Goal: Task Accomplishment & Management: Manage account settings

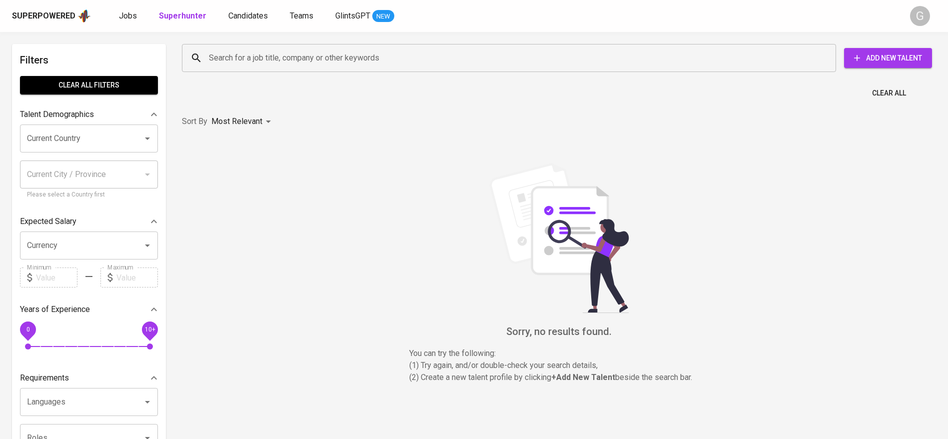
click at [184, 15] on b "Superhunter" at bounding box center [182, 15] width 47 height 9
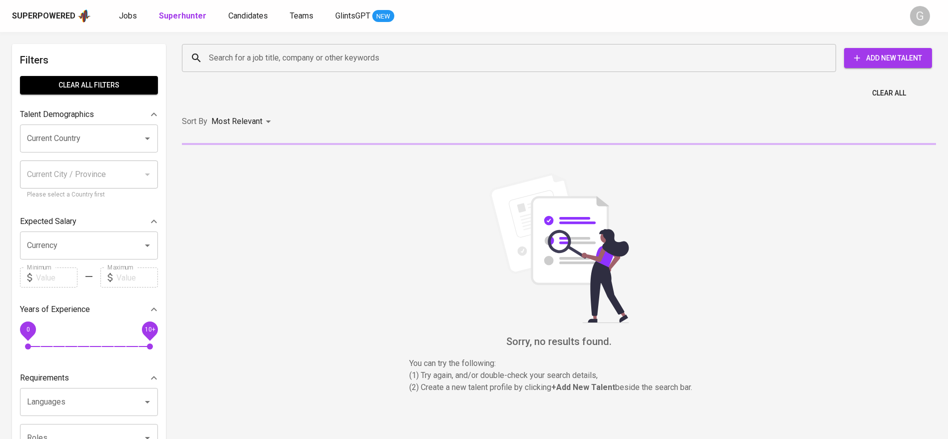
click at [230, 64] on input "Search for a job title, company or other keywords" at bounding box center [511, 57] width 610 height 19
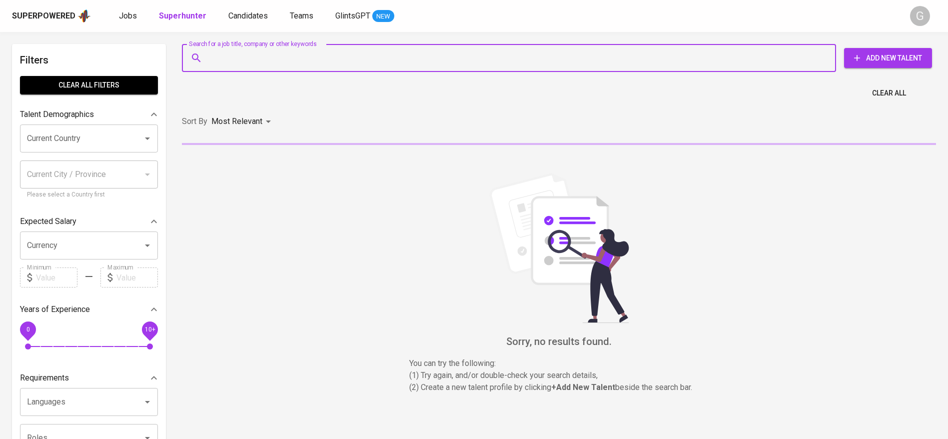
paste input "[EMAIL_ADDRESS][DOMAIN_NAME]"
type input "[EMAIL_ADDRESS][DOMAIN_NAME]"
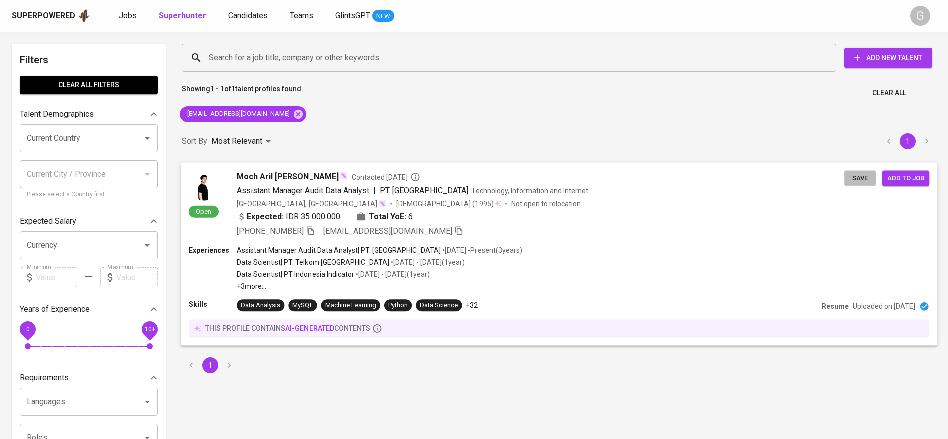
click at [858, 183] on span "Save" at bounding box center [860, 177] width 22 height 11
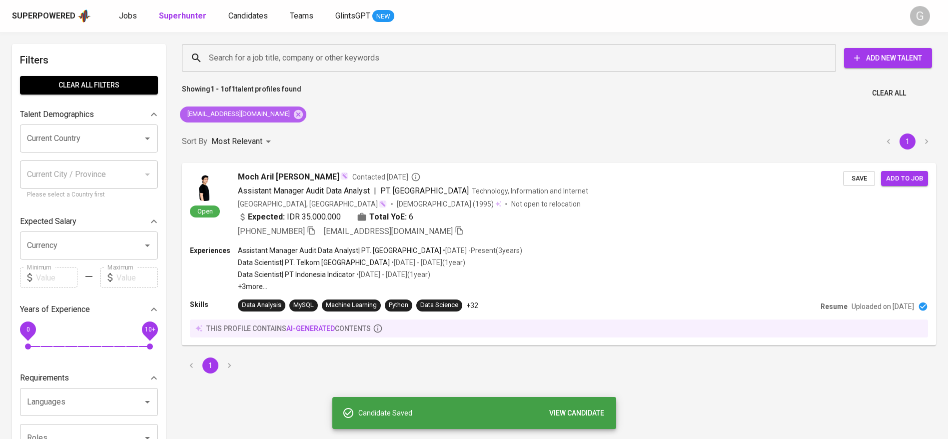
click at [262, 119] on div "[EMAIL_ADDRESS][DOMAIN_NAME]" at bounding box center [243, 114] width 126 height 16
drag, startPoint x: 264, startPoint y: 113, endPoint x: 274, endPoint y: 62, distance: 51.5
click at [293, 113] on icon at bounding box center [298, 114] width 11 height 11
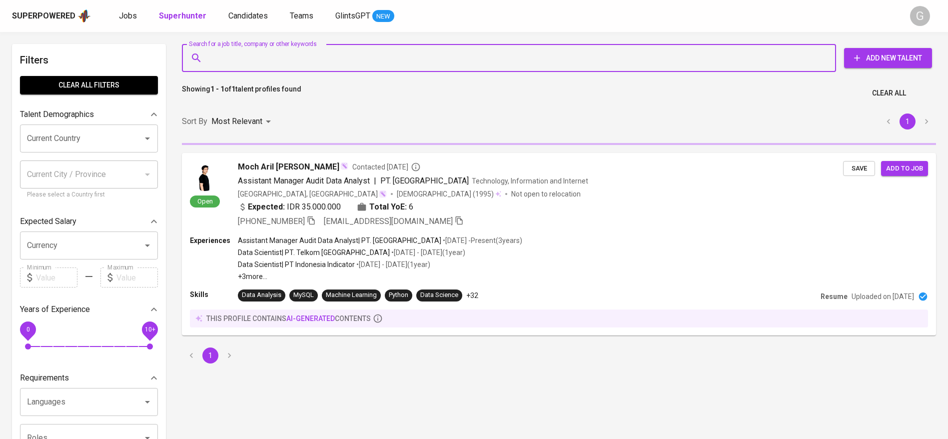
click at [275, 58] on input "Search for a job title, company or other keywords" at bounding box center [511, 57] width 610 height 19
paste input "[EMAIL_ADDRESS][DOMAIN_NAME]"
type input "[EMAIL_ADDRESS][DOMAIN_NAME]"
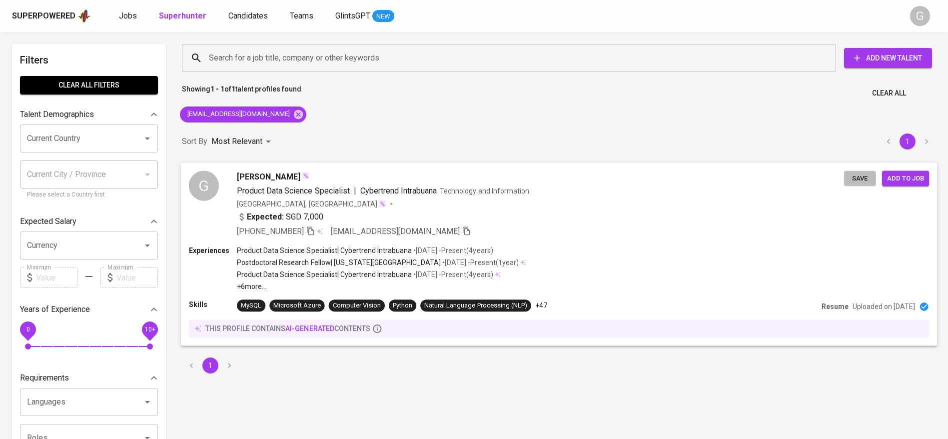
click at [857, 176] on span "Save" at bounding box center [860, 177] width 22 height 11
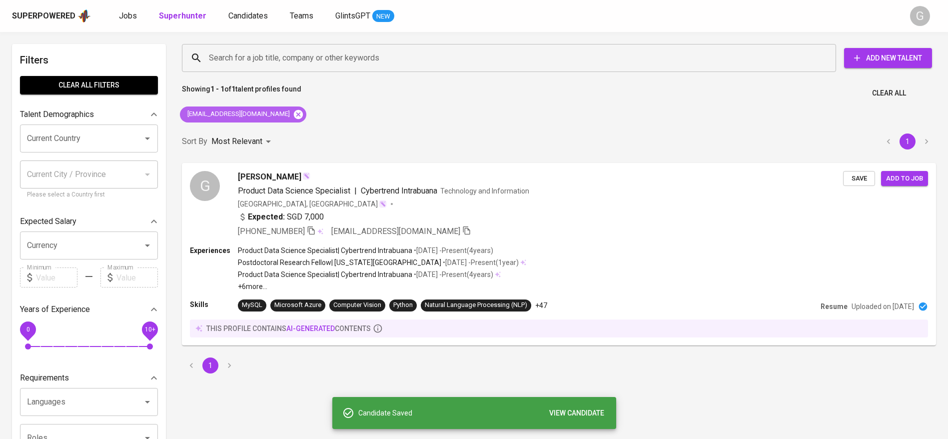
click at [294, 111] on icon at bounding box center [298, 113] width 9 height 9
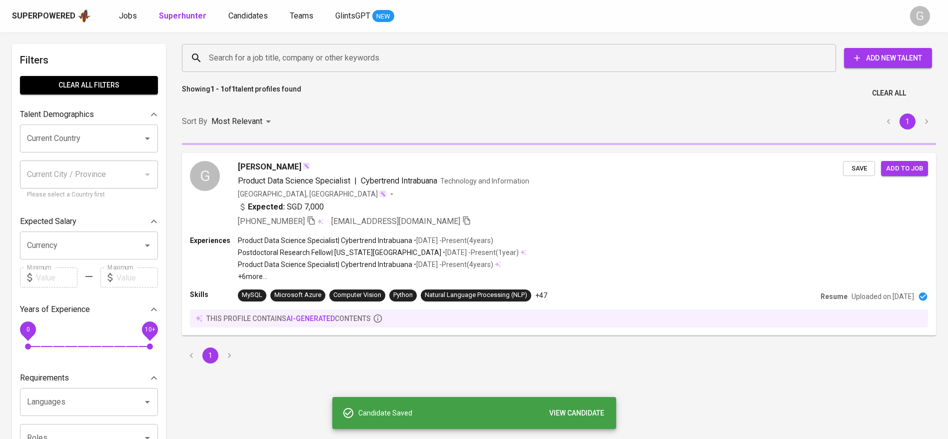
click at [279, 54] on input "Search for a job title, company or other keywords" at bounding box center [511, 57] width 610 height 19
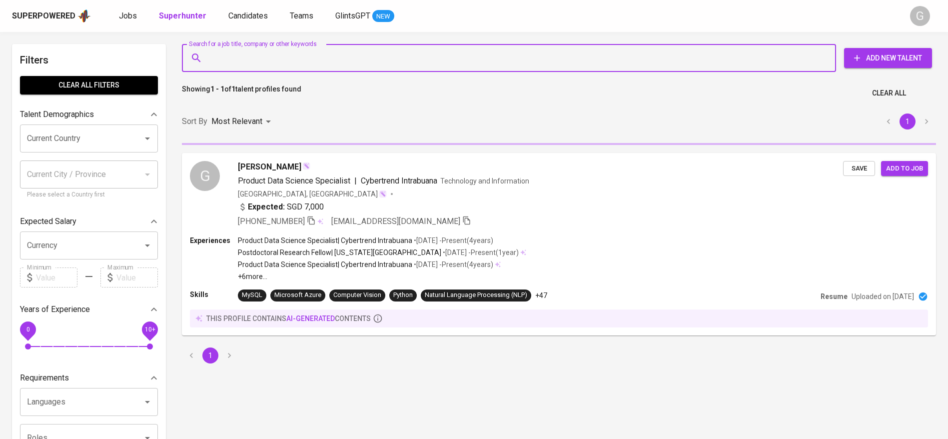
paste input "[EMAIL_ADDRESS][DOMAIN_NAME]"
type input "[EMAIL_ADDRESS][DOMAIN_NAME]"
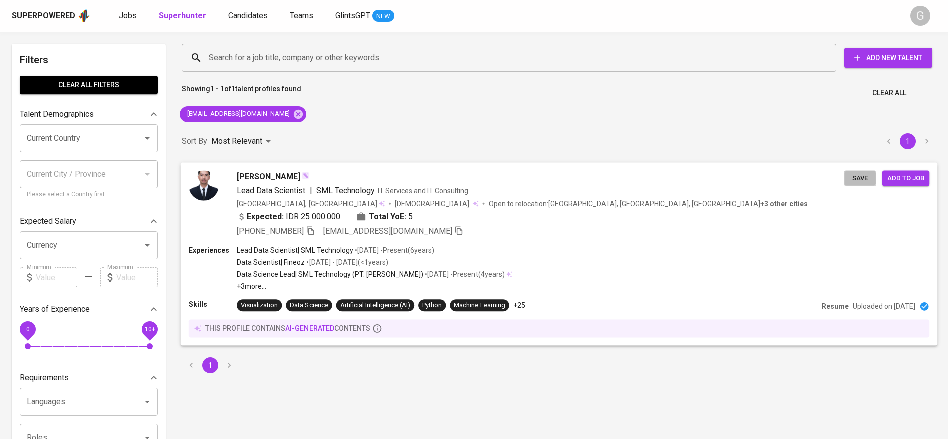
click at [858, 177] on span "Save" at bounding box center [860, 177] width 22 height 11
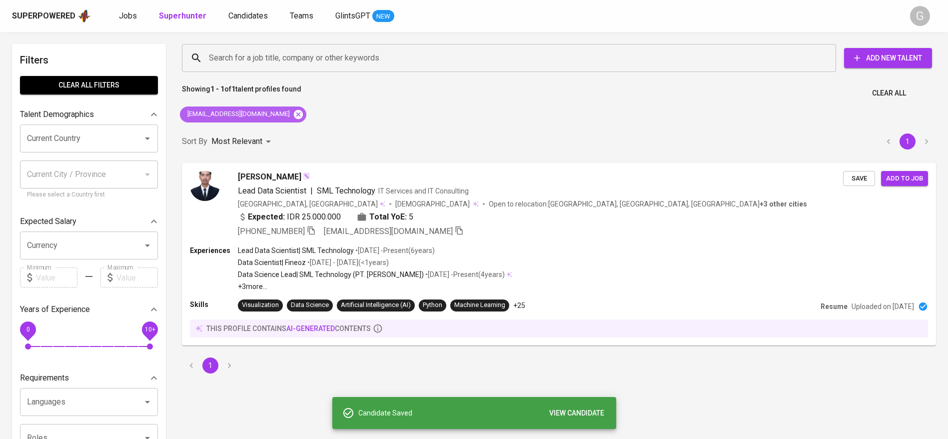
click at [294, 116] on icon at bounding box center [298, 113] width 9 height 9
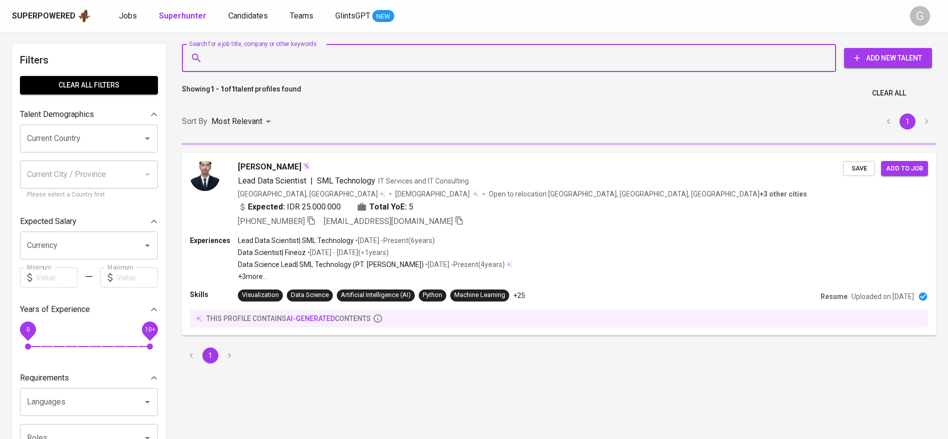
click at [278, 65] on input "Search for a job title, company or other keywords" at bounding box center [511, 57] width 610 height 19
paste input "[EMAIL_ADDRESS][DOMAIN_NAME]"
type input "[EMAIL_ADDRESS][DOMAIN_NAME]"
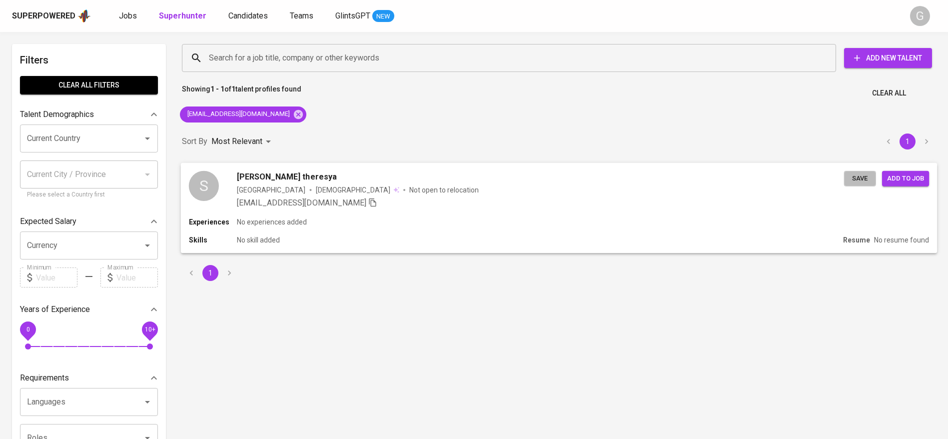
click at [862, 180] on span "Save" at bounding box center [860, 177] width 22 height 11
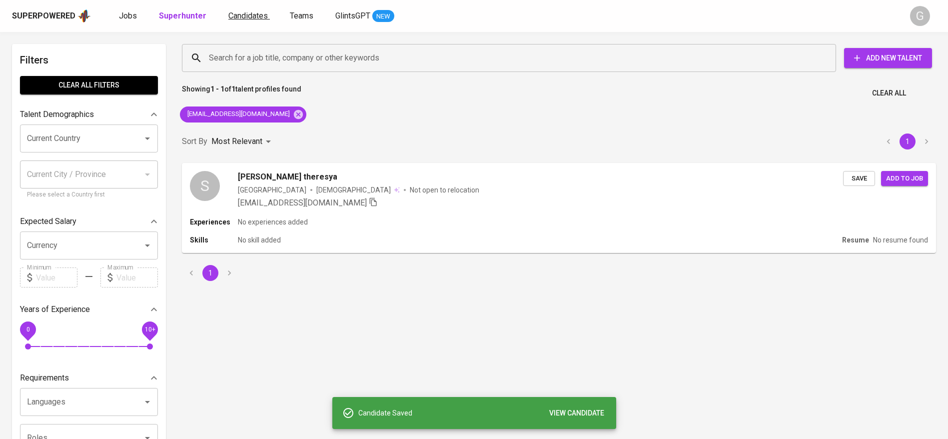
click at [257, 11] on span "Candidates" at bounding box center [247, 15] width 39 height 9
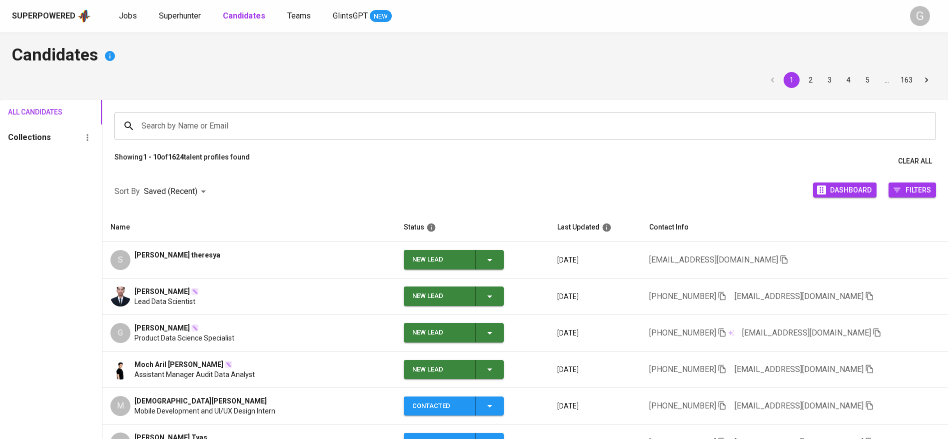
click at [484, 263] on icon "button" at bounding box center [490, 260] width 12 height 12
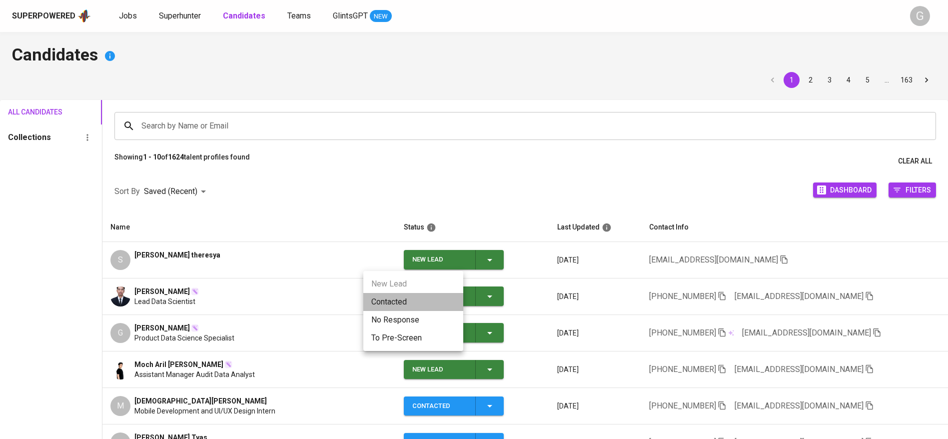
click at [436, 297] on li "Contacted" at bounding box center [413, 302] width 100 height 18
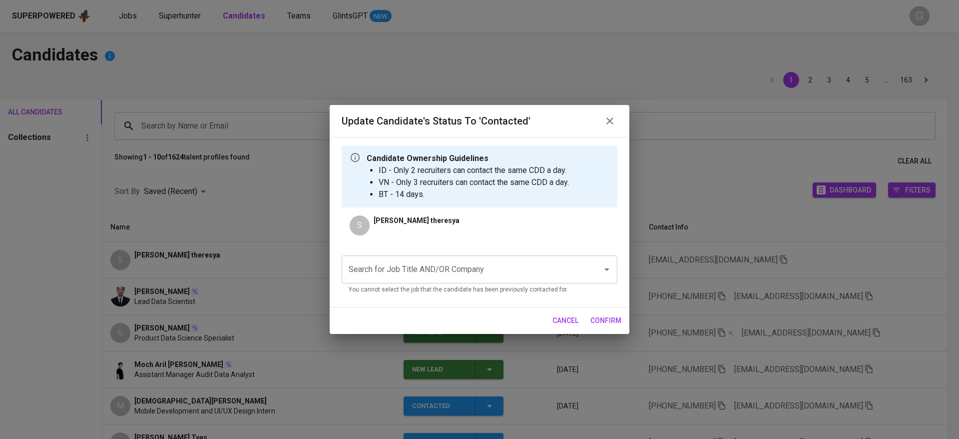
click at [456, 279] on div "Search for Job Title AND/OR Company" at bounding box center [480, 269] width 276 height 28
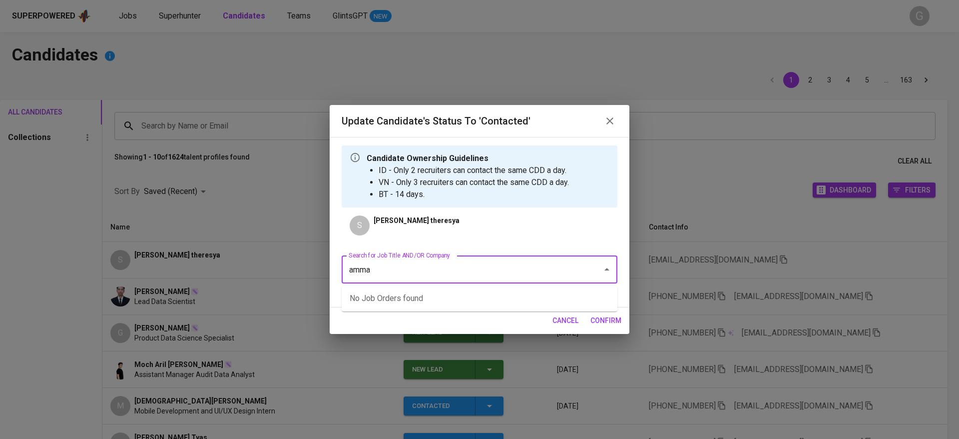
type input "[GEOGRAPHIC_DATA]"
click at [457, 294] on li "RSM - Senior Developer (PayrollServe) (RSM - [GEOGRAPHIC_DATA])" at bounding box center [480, 298] width 276 height 18
type input "rsm"
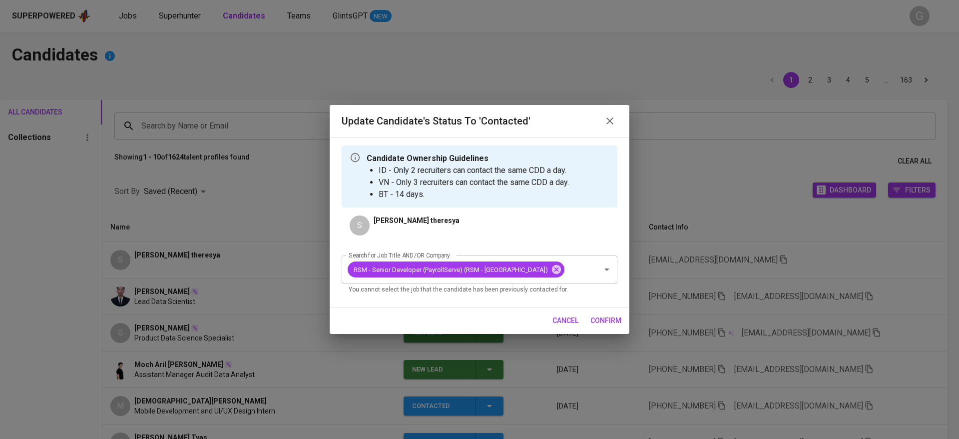
click at [608, 319] on span "confirm" at bounding box center [605, 320] width 31 height 12
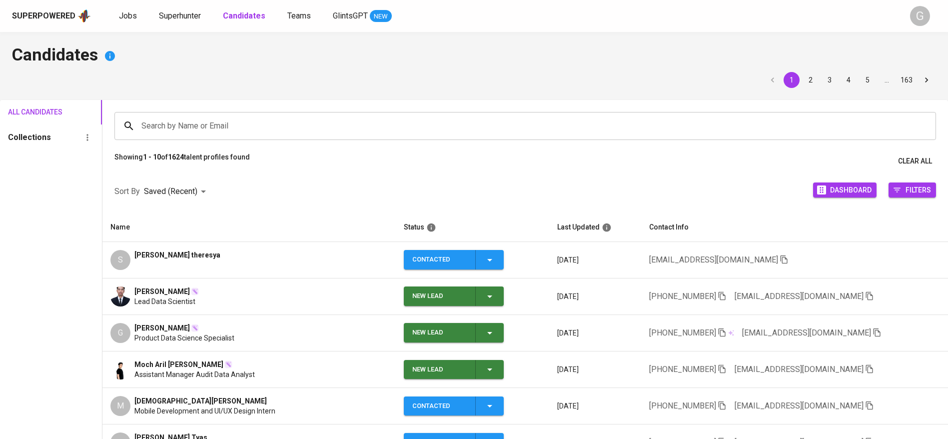
click at [459, 292] on button "New Lead" at bounding box center [454, 295] width 100 height 19
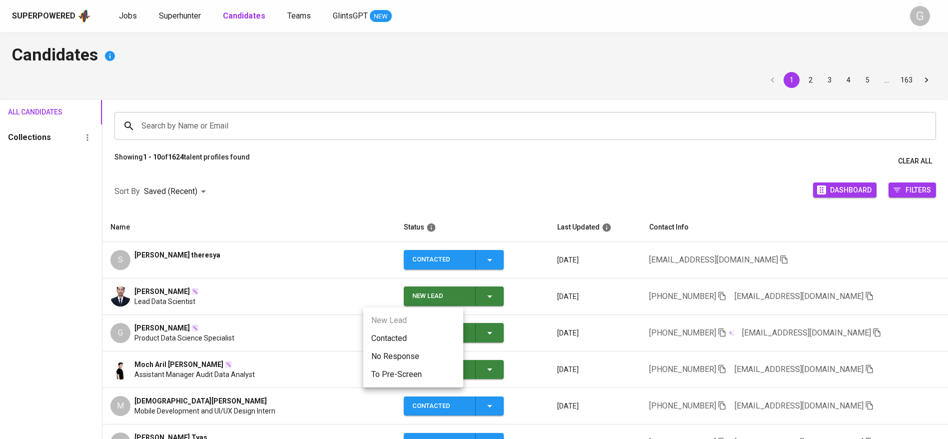
click at [421, 333] on li "Contacted" at bounding box center [413, 338] width 100 height 18
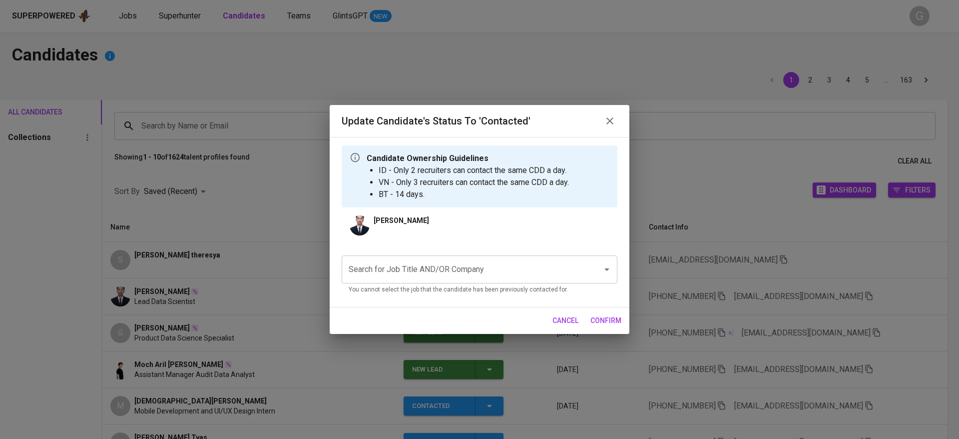
click at [434, 286] on p "You cannot select the job that the candidate has been previously contacted for." at bounding box center [480, 290] width 262 height 10
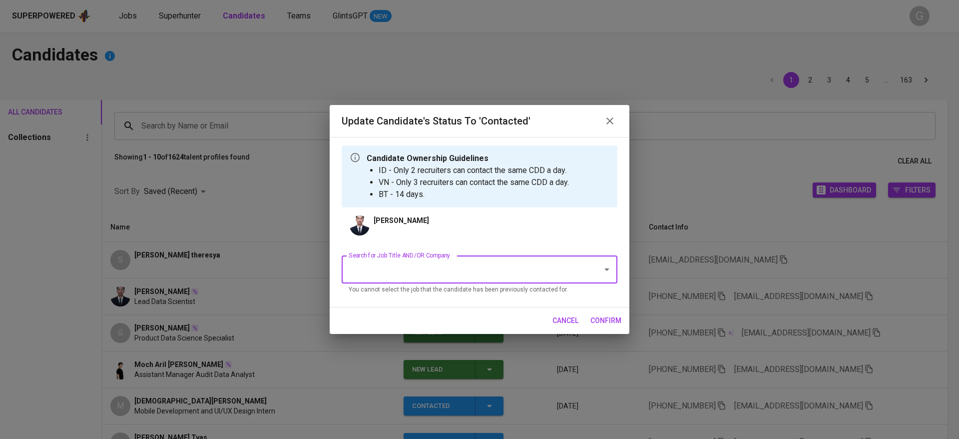
click at [438, 270] on input "Search for Job Title AND/OR Company" at bounding box center [465, 269] width 239 height 19
click at [436, 302] on li "RSM - Senior Developer (PayrollServe) (RSM - [GEOGRAPHIC_DATA])" at bounding box center [480, 298] width 276 height 18
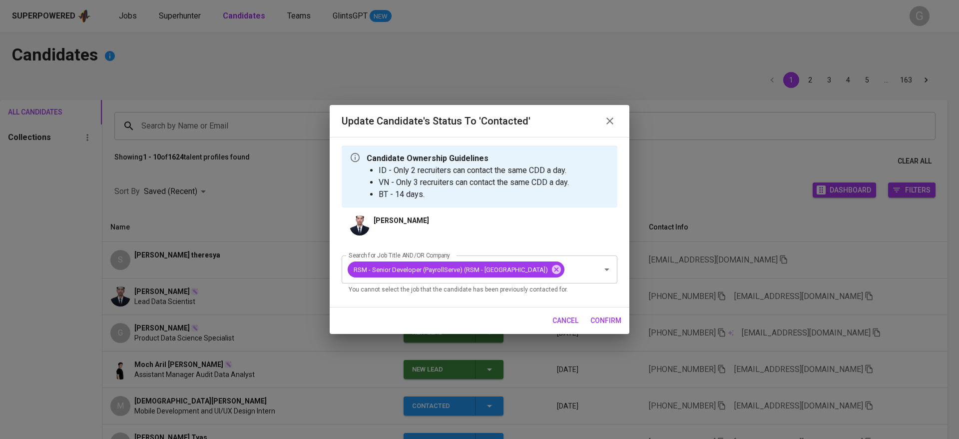
click at [604, 317] on span "confirm" at bounding box center [605, 320] width 31 height 12
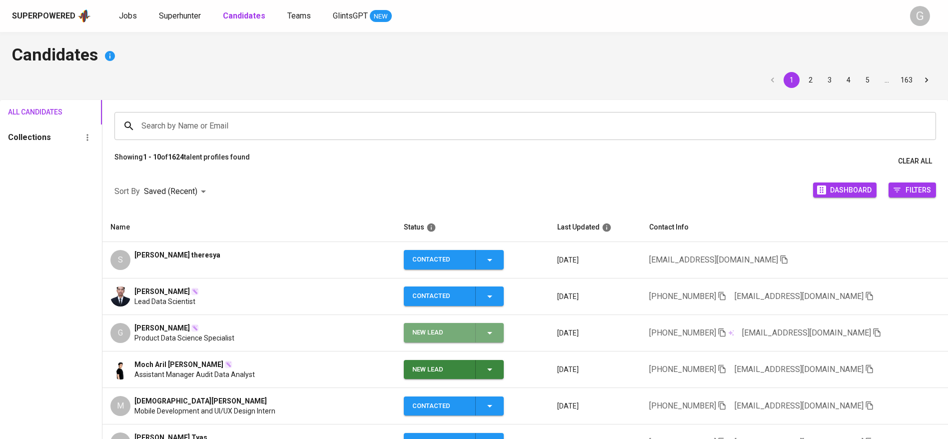
click at [487, 332] on icon "button" at bounding box center [489, 333] width 5 height 2
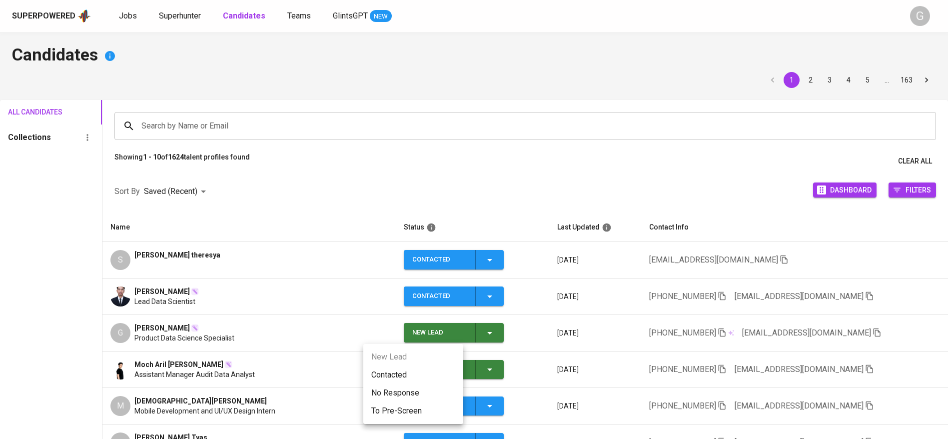
click at [419, 373] on li "Contacted" at bounding box center [413, 375] width 100 height 18
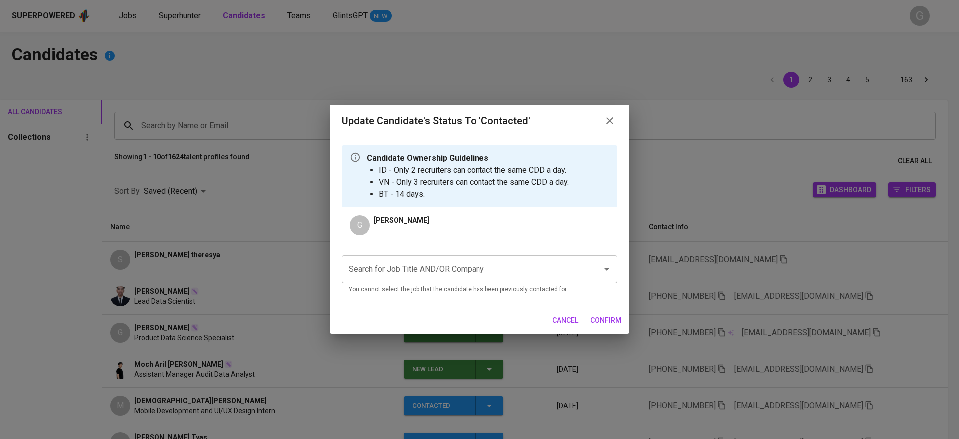
click at [465, 268] on input "Search for Job Title AND/OR Company" at bounding box center [465, 269] width 239 height 19
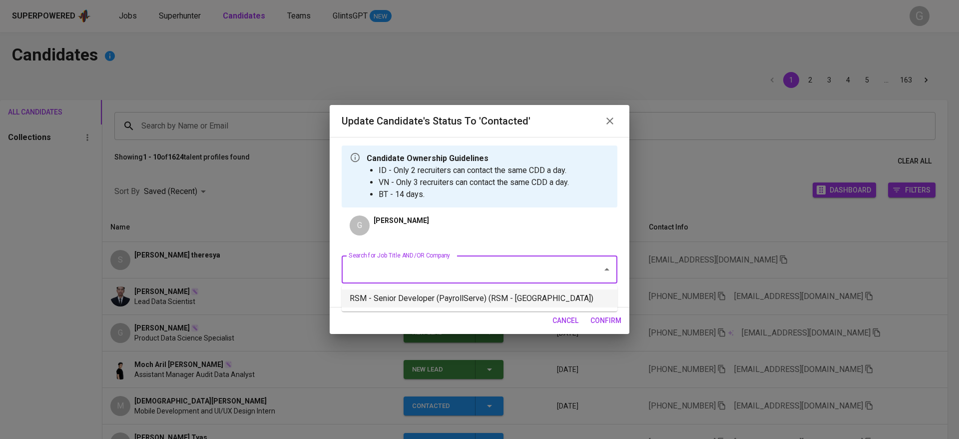
click at [465, 304] on li "RSM - Senior Developer (PayrollServe) (RSM - [GEOGRAPHIC_DATA])" at bounding box center [480, 298] width 276 height 18
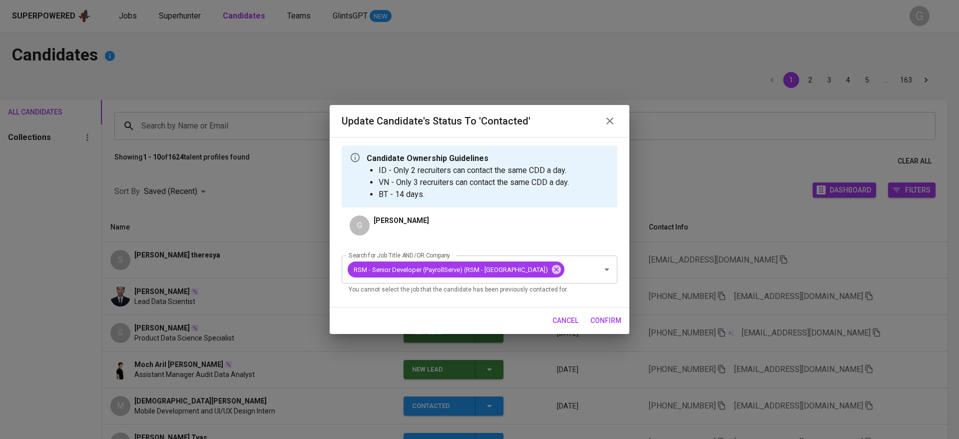
click at [599, 322] on span "confirm" at bounding box center [605, 320] width 31 height 12
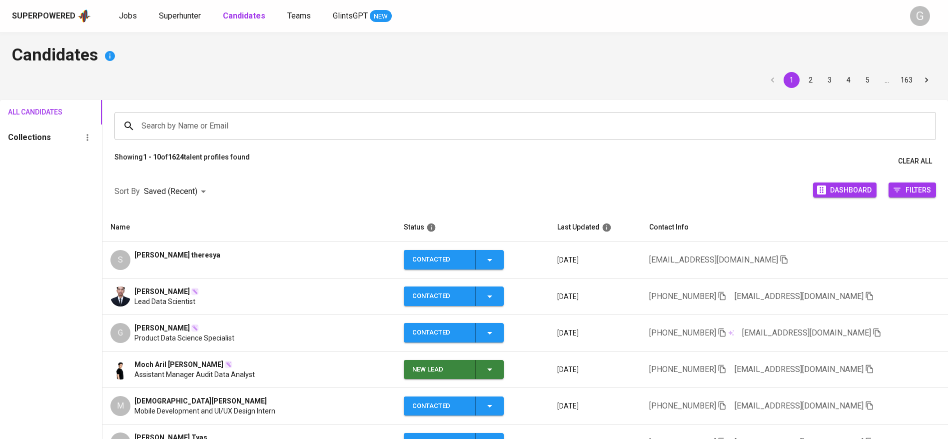
click at [484, 369] on icon "button" at bounding box center [490, 369] width 12 height 12
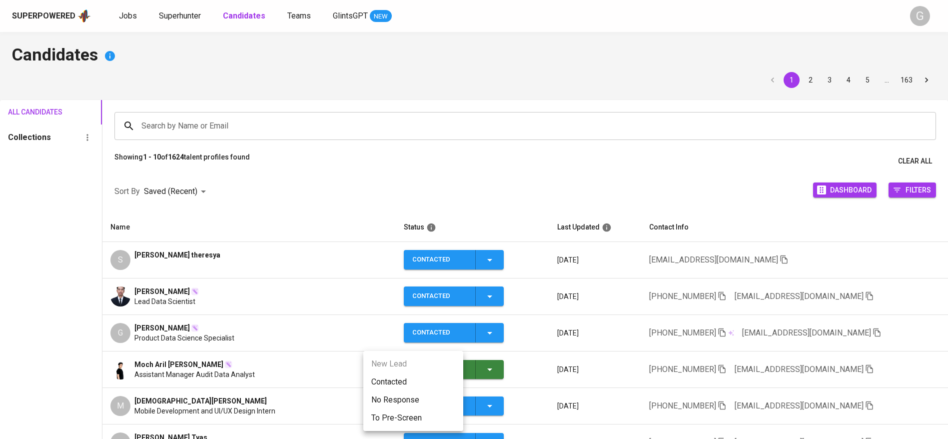
click at [395, 385] on li "Contacted" at bounding box center [413, 382] width 100 height 18
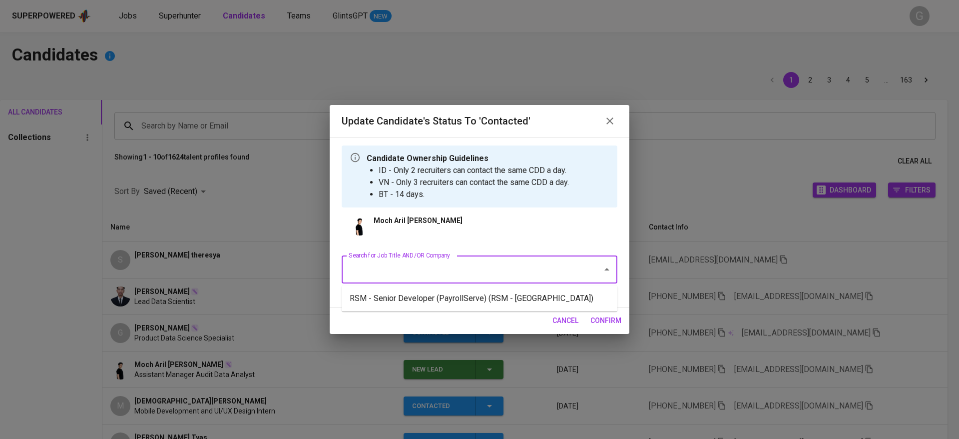
click at [427, 275] on input "Search for Job Title AND/OR Company" at bounding box center [465, 269] width 239 height 19
click at [429, 298] on li "RSM - Senior Developer (PayrollServe) (RSM - [GEOGRAPHIC_DATA])" at bounding box center [480, 298] width 276 height 18
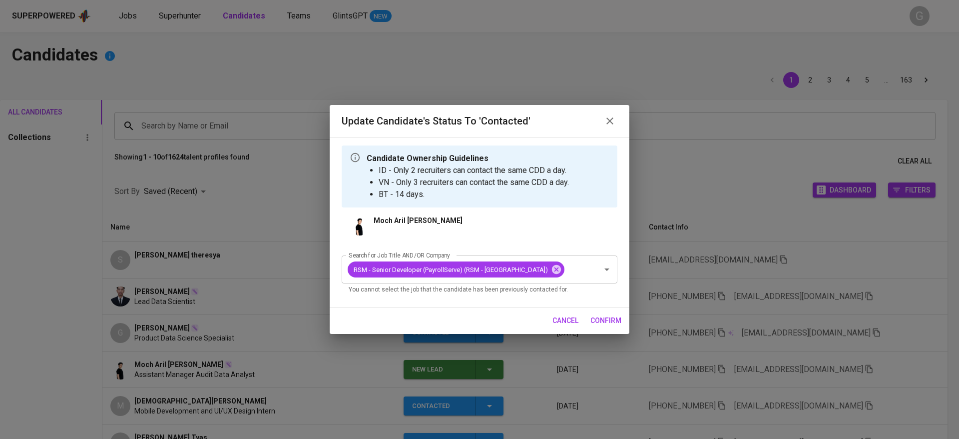
click at [599, 322] on span "confirm" at bounding box center [605, 320] width 31 height 12
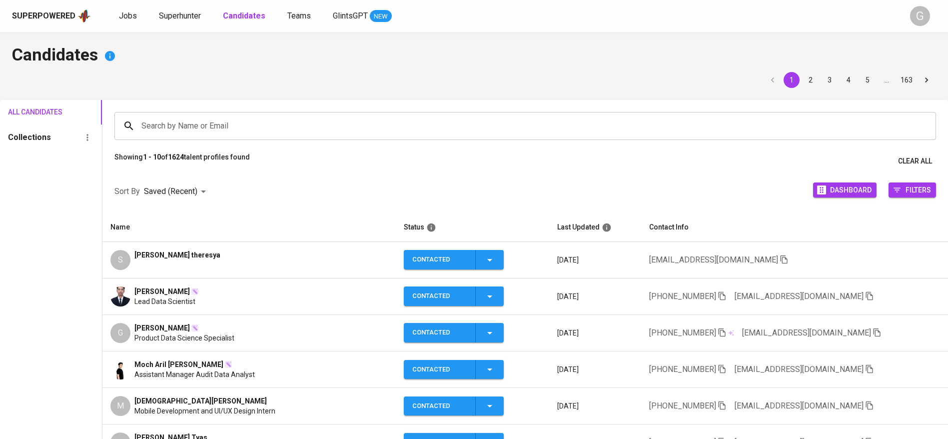
click at [10, 247] on div "All Candidates Collections" at bounding box center [51, 353] width 102 height 507
click at [865, 370] on icon "button" at bounding box center [869, 368] width 9 height 9
click at [866, 295] on icon "button" at bounding box center [869, 296] width 7 height 8
click at [192, 104] on div "Search by Name or Email Search by Name or Email" at bounding box center [524, 126] width 845 height 52
click at [872, 333] on icon "button" at bounding box center [876, 332] width 9 height 9
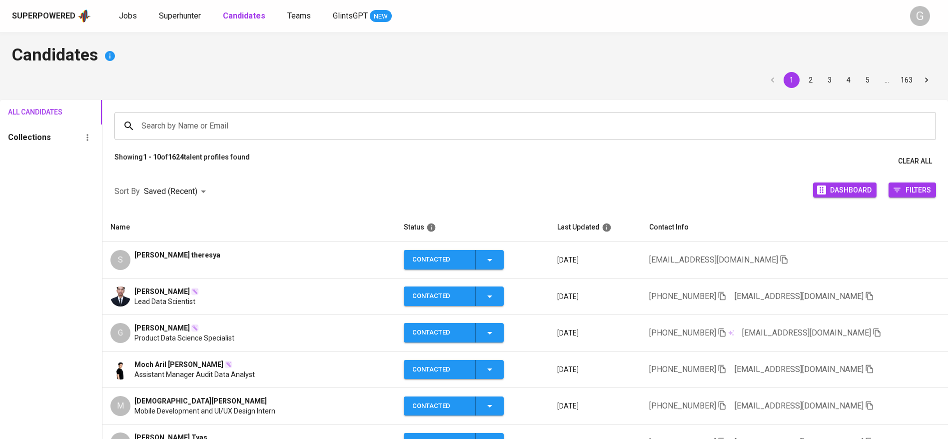
click at [240, 182] on div "Sort By Saved (Recent) DESC Dashboard Filters" at bounding box center [524, 191] width 845 height 42
